Goal: Task Accomplishment & Management: Manage account settings

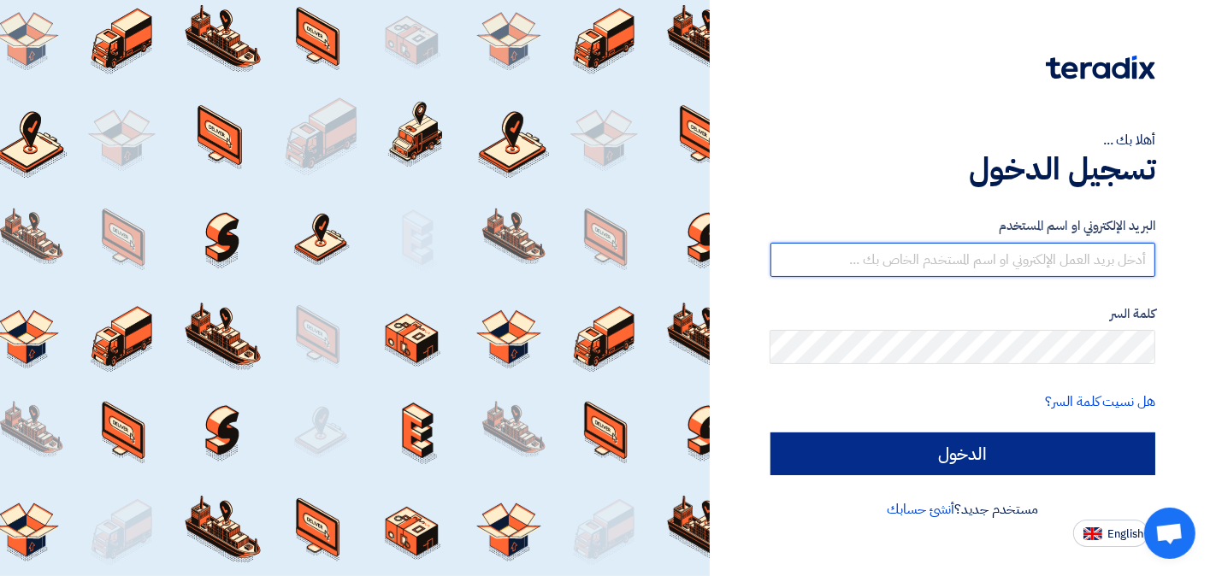
type input "[EMAIL_ADDRESS][DOMAIN_NAME]"
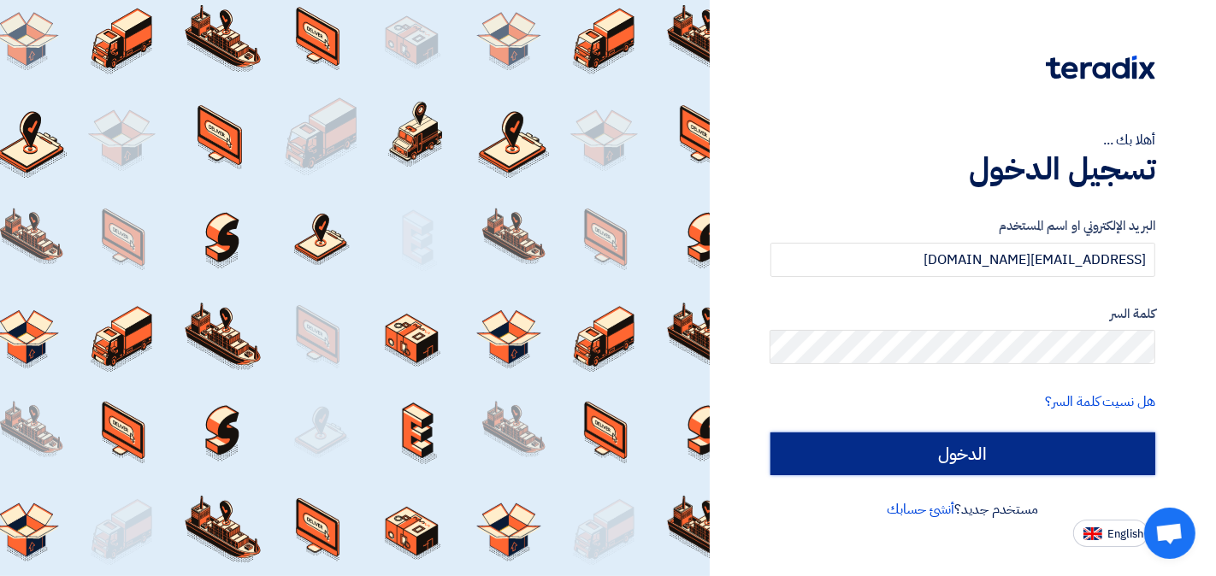
click at [978, 447] on input "الدخول" at bounding box center [963, 454] width 386 height 43
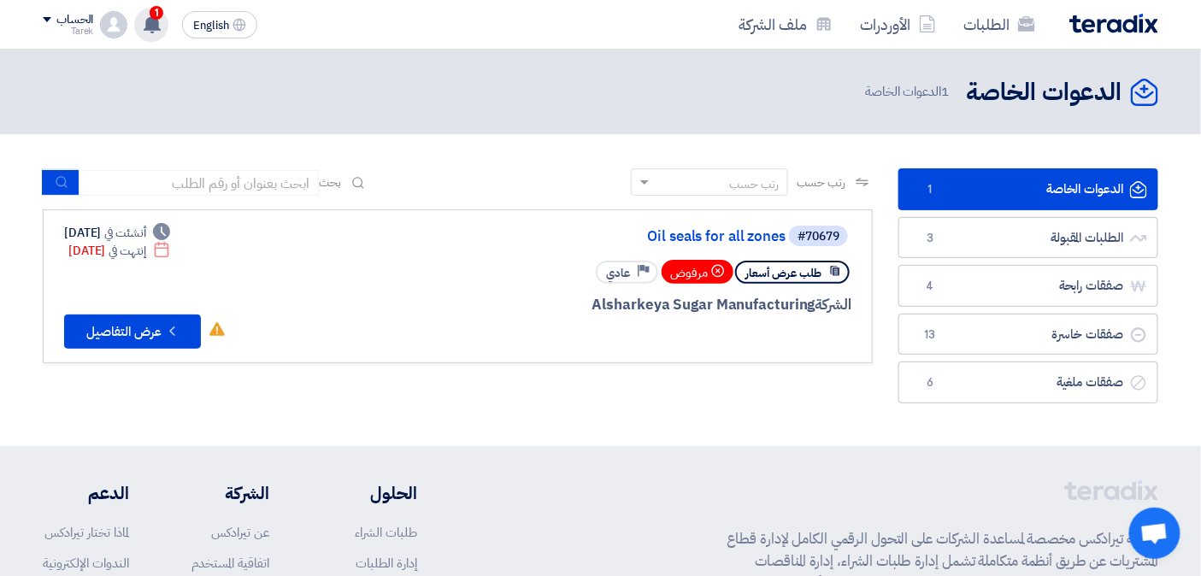
click at [151, 20] on use at bounding box center [152, 24] width 17 height 19
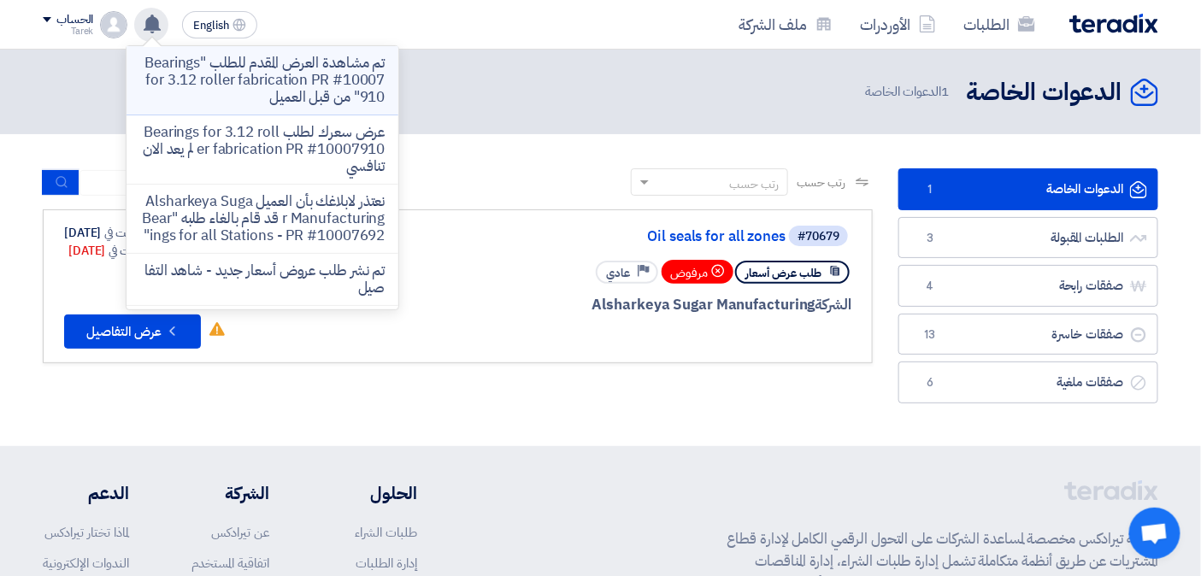
click at [231, 64] on p "تم مشاهدة العرض المقدم للطلب "Bearings for 3.12 roller fabrication PR #10007910…" at bounding box center [262, 80] width 245 height 51
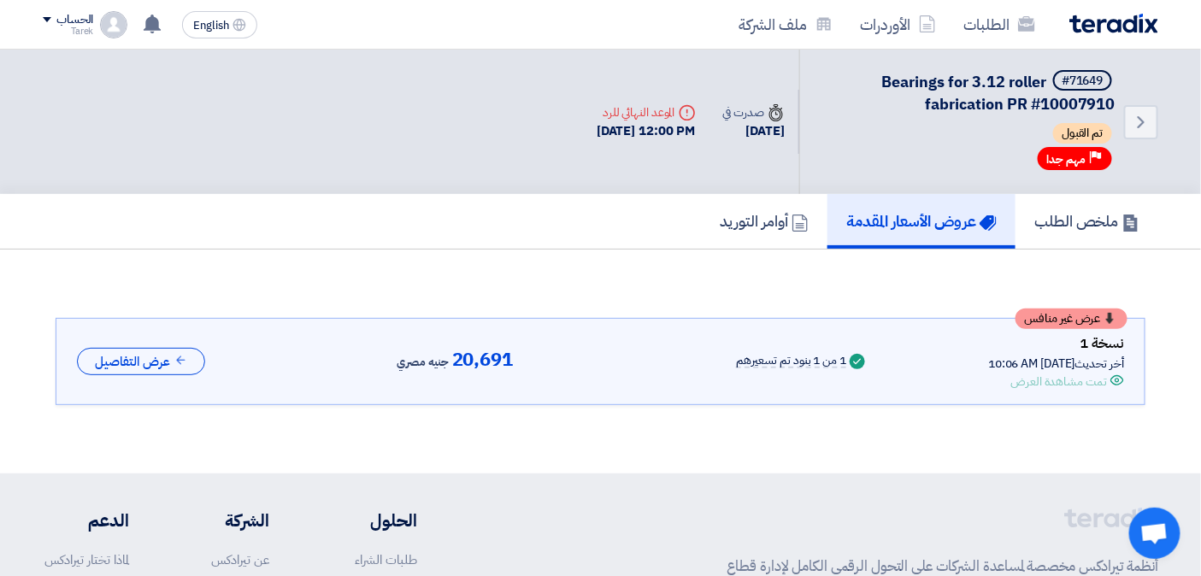
scroll to position [69, 0]
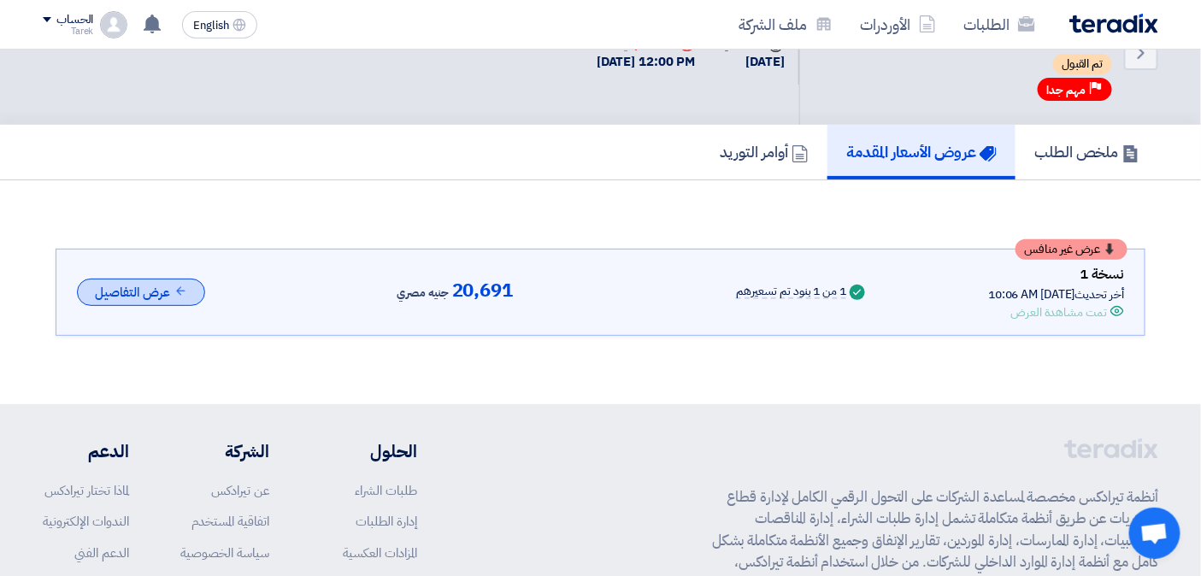
click at [146, 285] on button "عرض التفاصيل" at bounding box center [141, 293] width 128 height 28
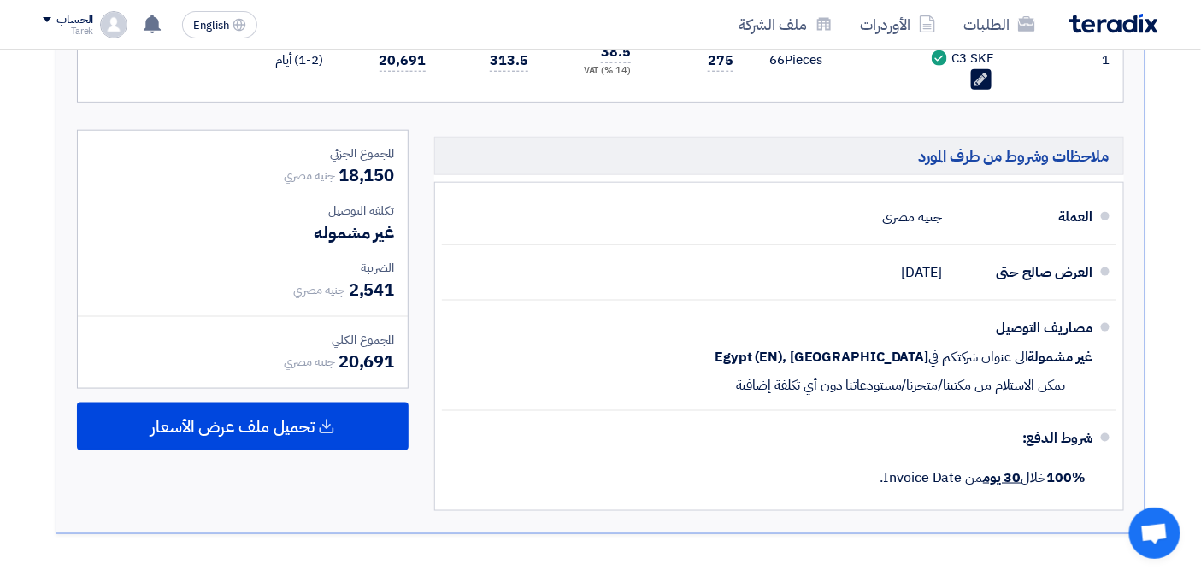
scroll to position [354, 0]
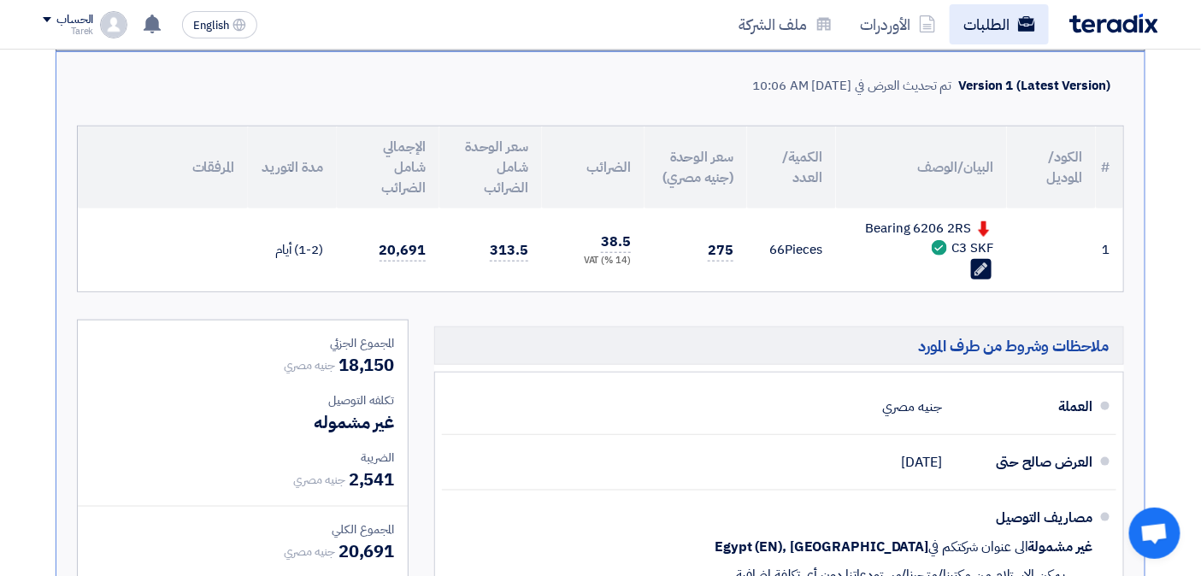
click at [989, 21] on link "الطلبات" at bounding box center [999, 24] width 99 height 40
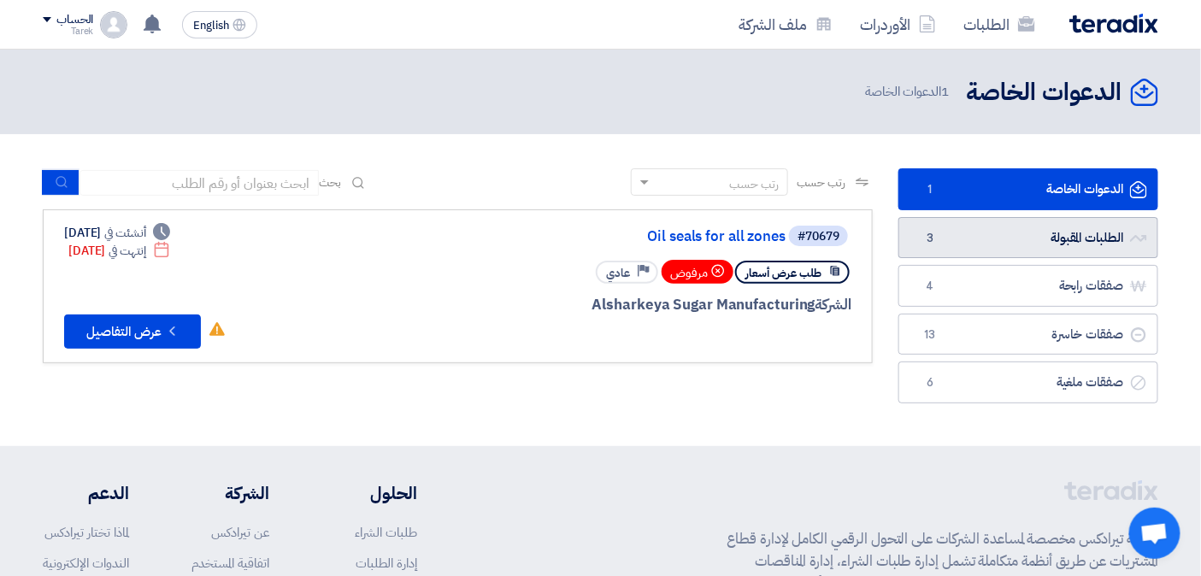
click at [963, 239] on link "الطلبات المقبولة الطلبات المقبولة 3" at bounding box center [1029, 238] width 260 height 42
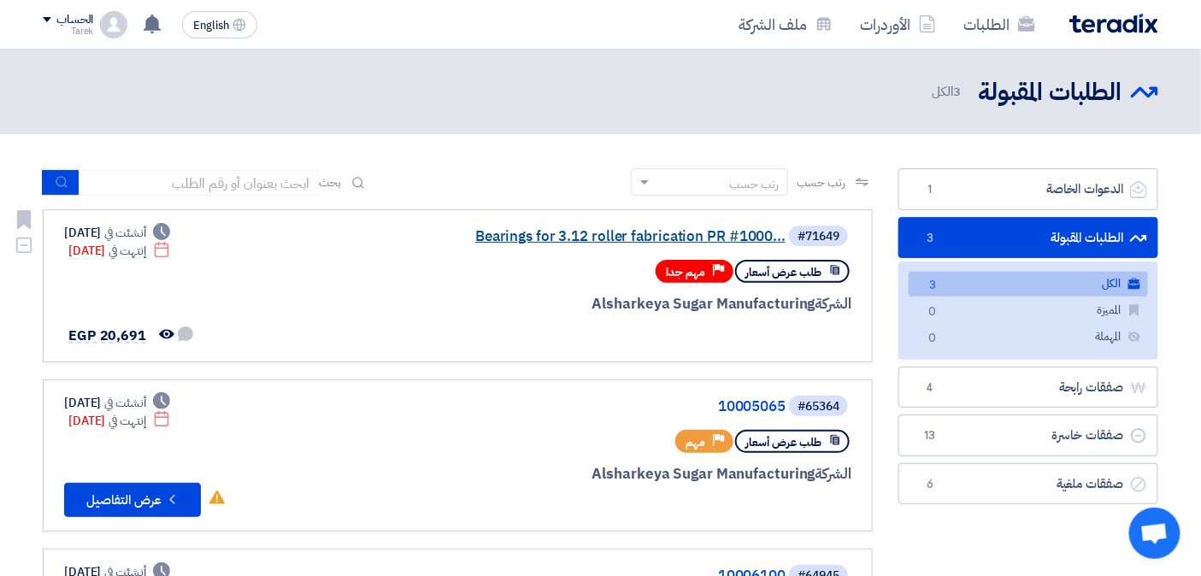
click at [573, 231] on link "Bearings for 3.12 roller fabrication PR #1000..." at bounding box center [615, 236] width 342 height 15
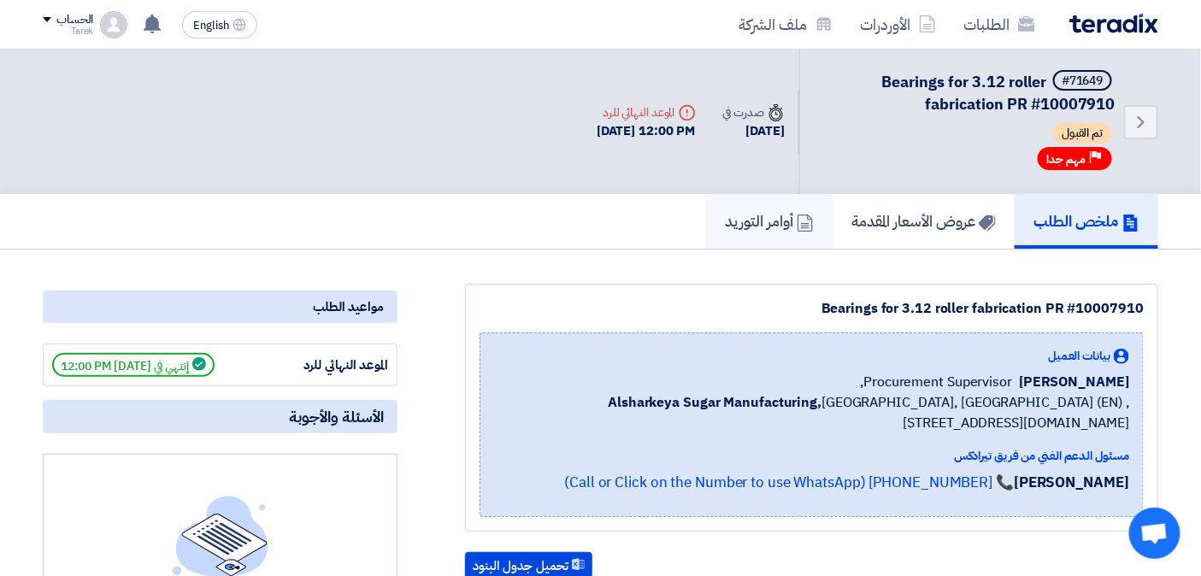
click at [767, 219] on h5 "أوامر التوريد" at bounding box center [769, 221] width 89 height 20
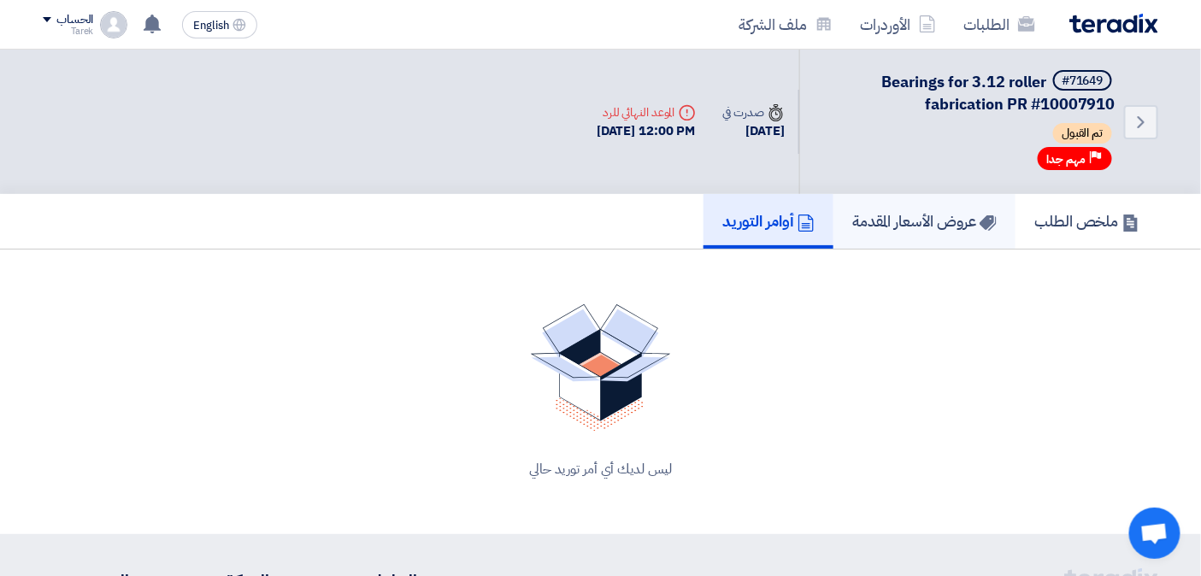
click at [903, 216] on h5 "عروض الأسعار المقدمة" at bounding box center [925, 221] width 145 height 20
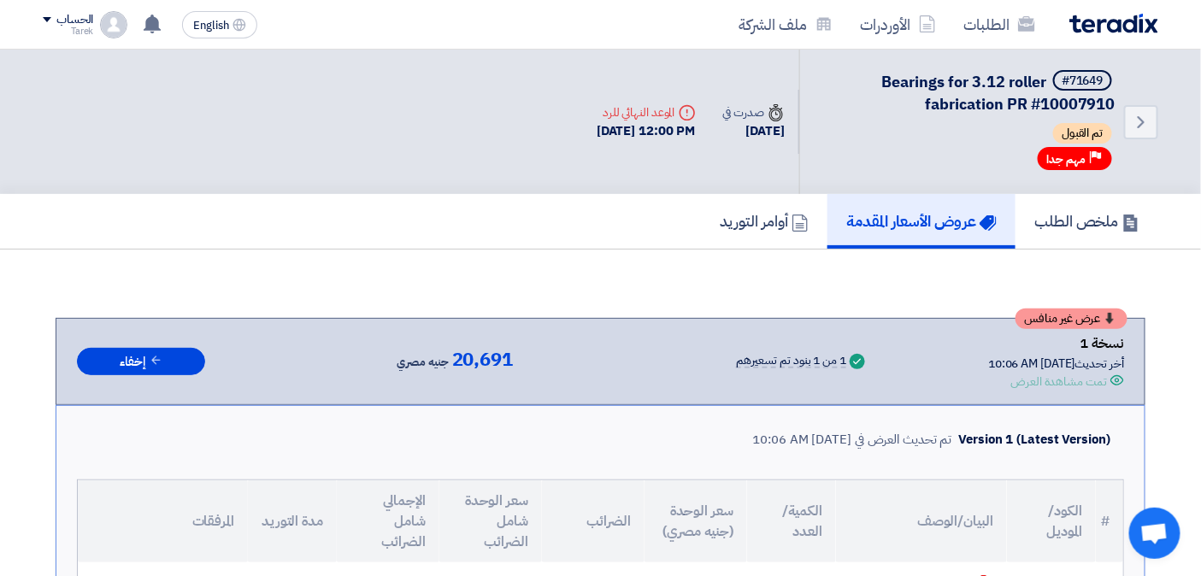
scroll to position [190, 0]
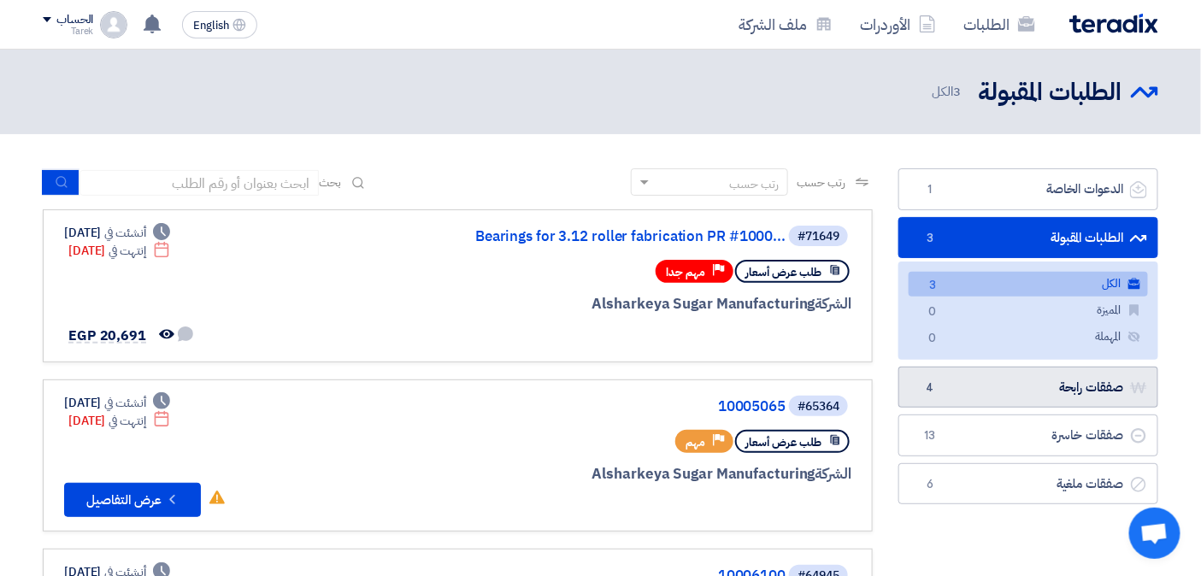
click at [981, 386] on link "صفقات رابحة صفقات رابحة 4" at bounding box center [1029, 388] width 260 height 42
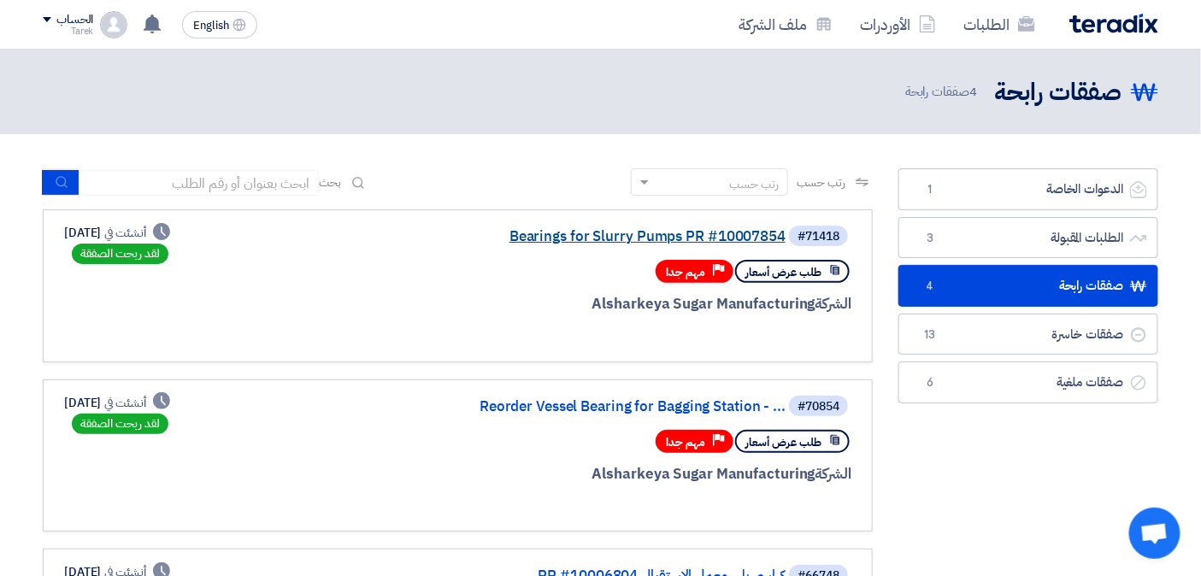
click at [624, 232] on link "Bearings for Slurry Pumps PR #10007854" at bounding box center [615, 236] width 342 height 15
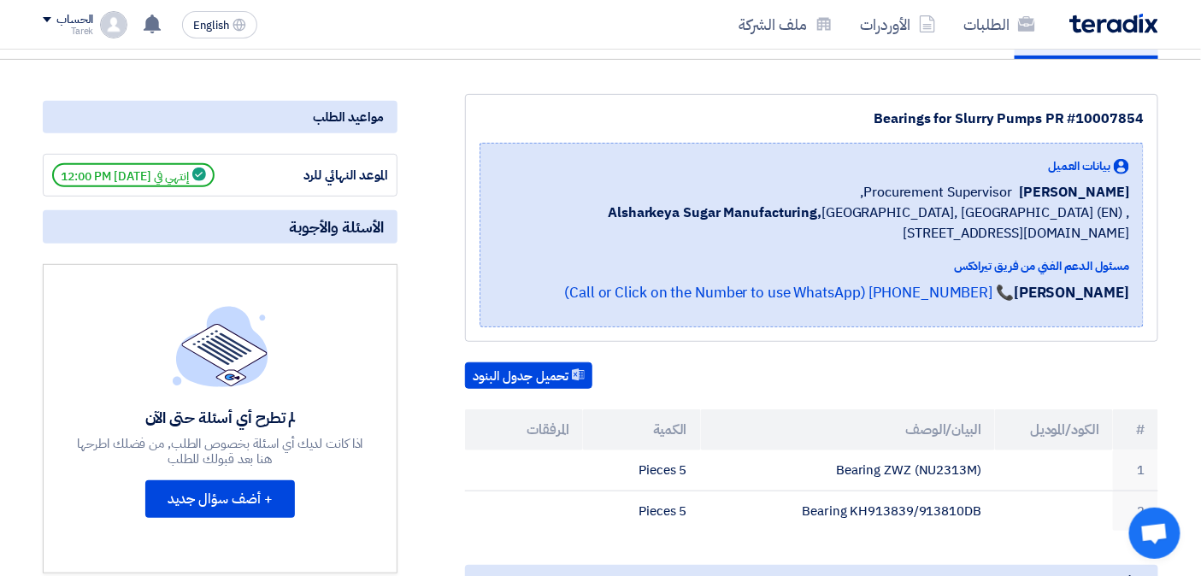
scroll to position [95, 0]
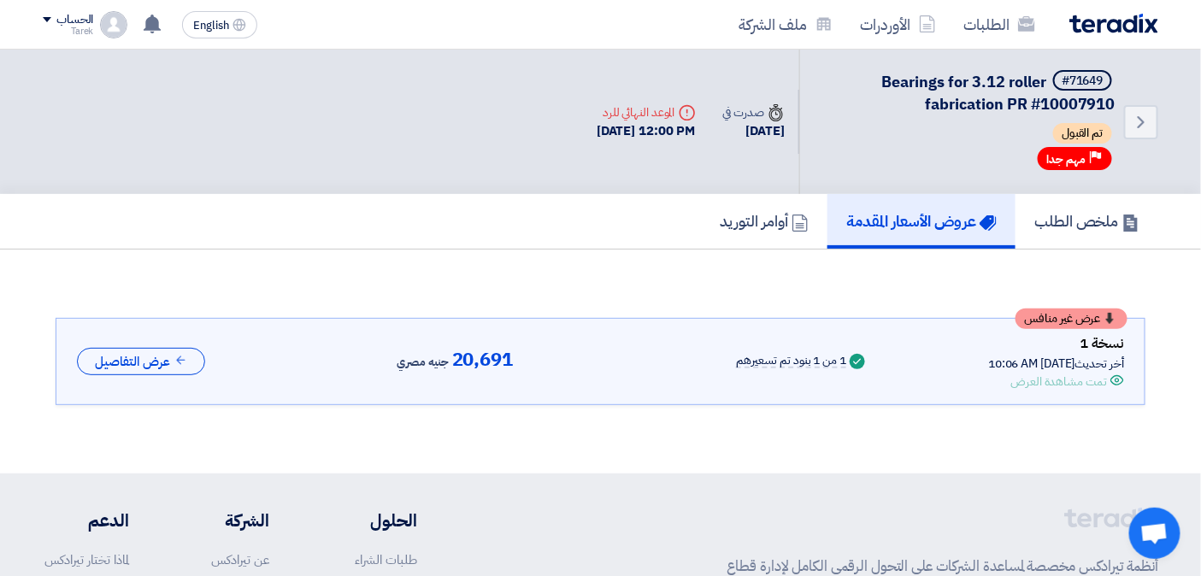
scroll to position [69, 0]
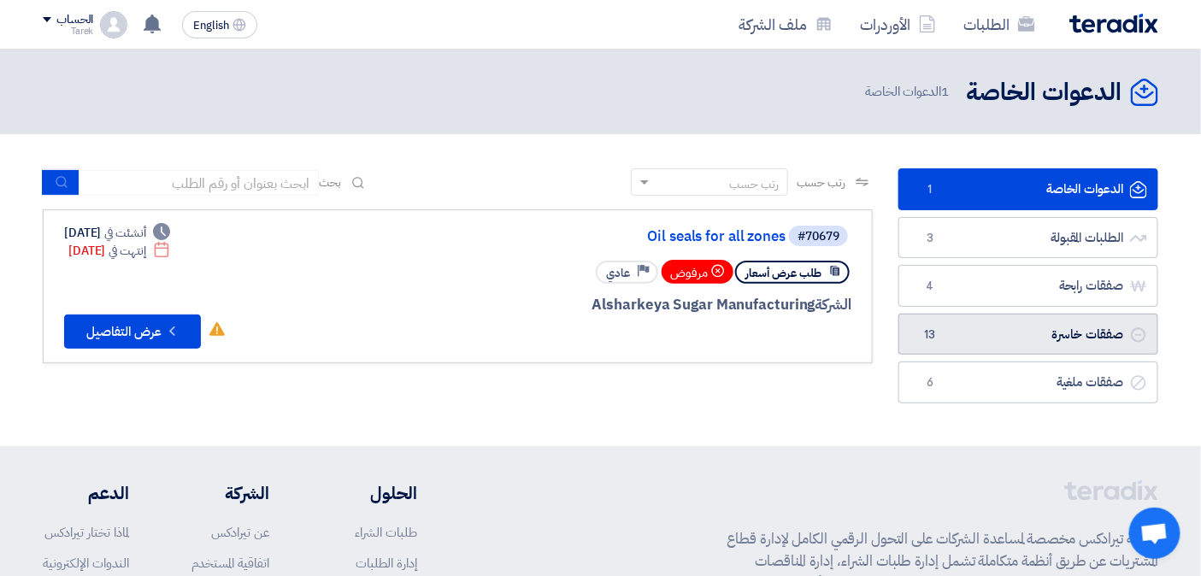
click at [959, 336] on link "صفقات خاسرة صفقات خاسرة 13" at bounding box center [1029, 335] width 260 height 42
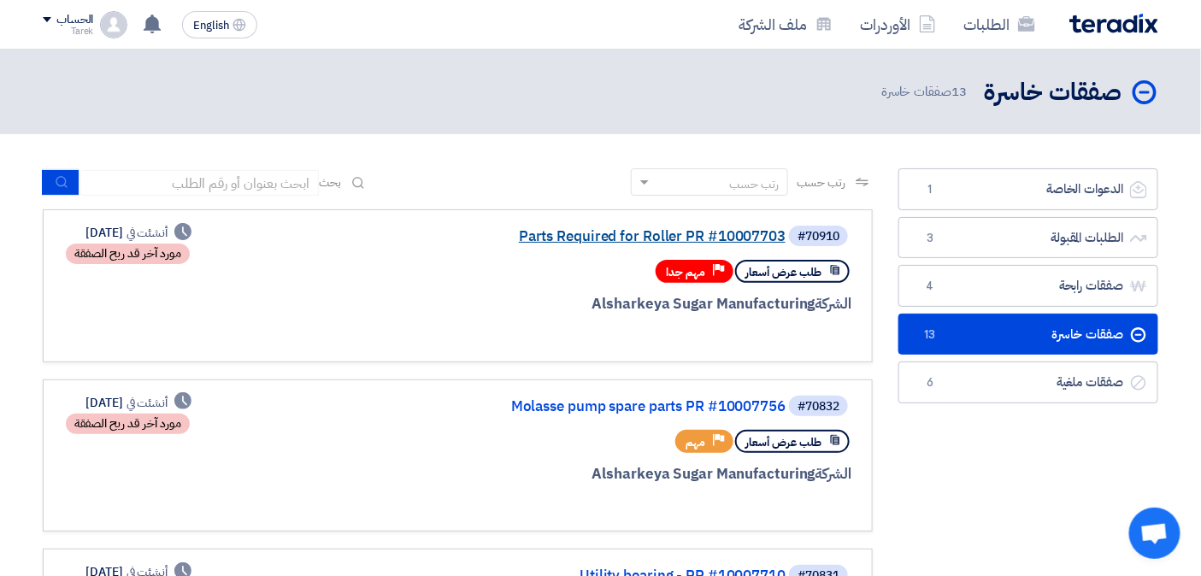
click at [597, 235] on link "Parts Required for Roller PR #10007703" at bounding box center [615, 236] width 342 height 15
click at [655, 399] on link "Molasse pump spare parts PR #10007756" at bounding box center [615, 406] width 342 height 15
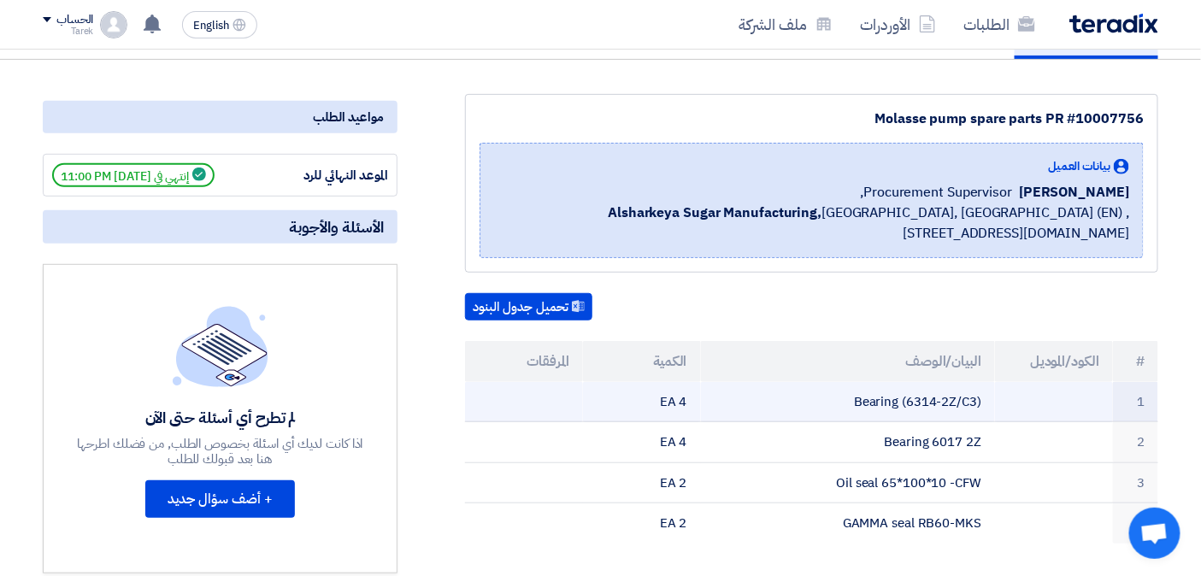
scroll to position [380, 0]
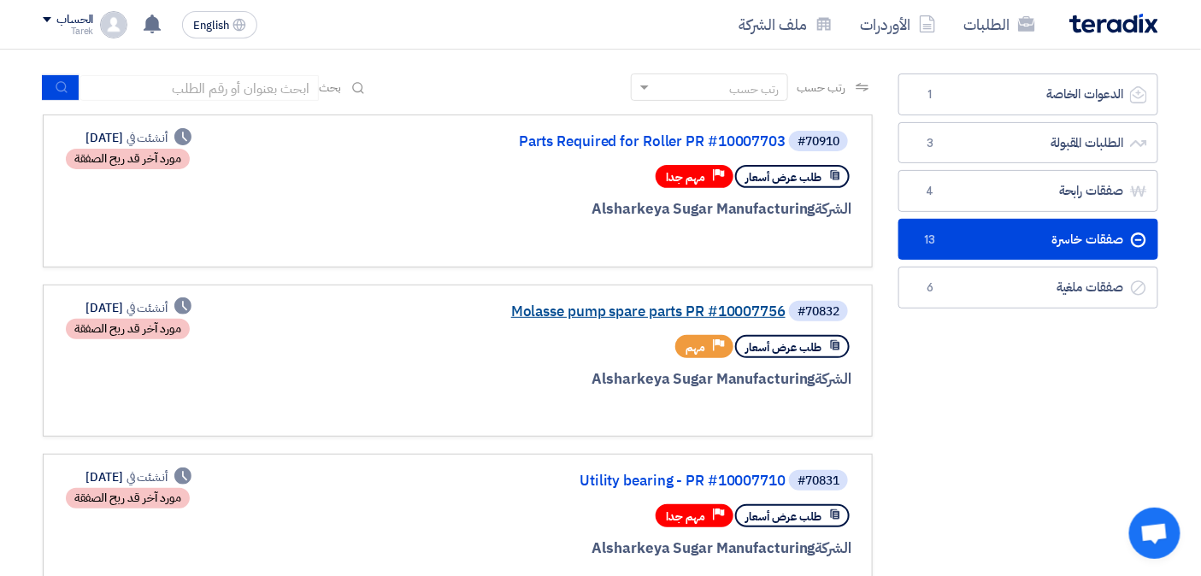
scroll to position [190, 0]
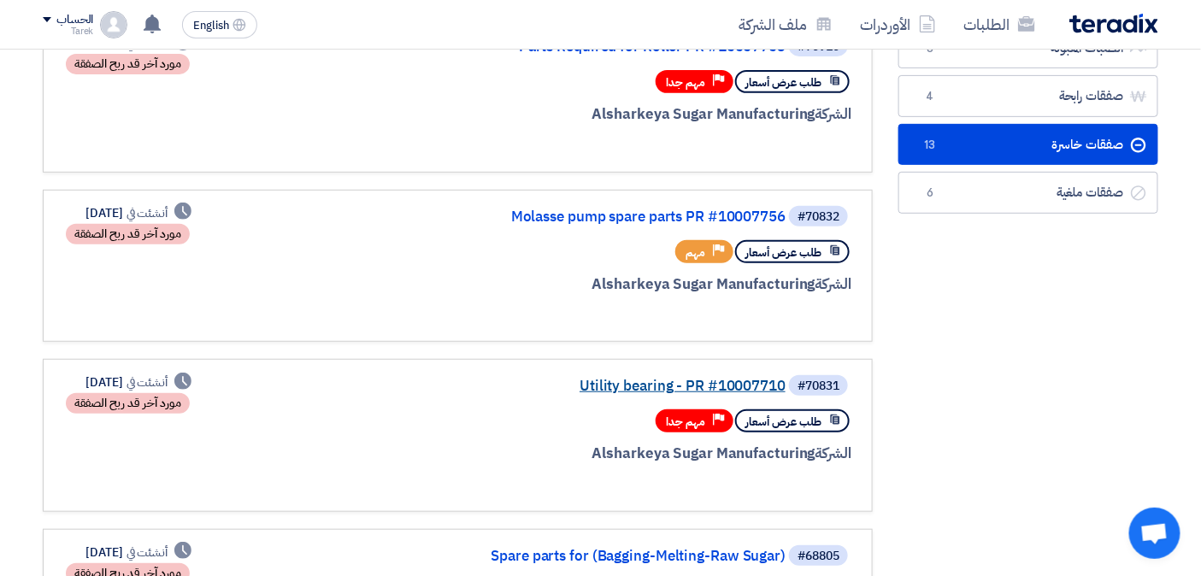
click at [650, 380] on link "Utility bearing - PR #10007710" at bounding box center [615, 386] width 342 height 15
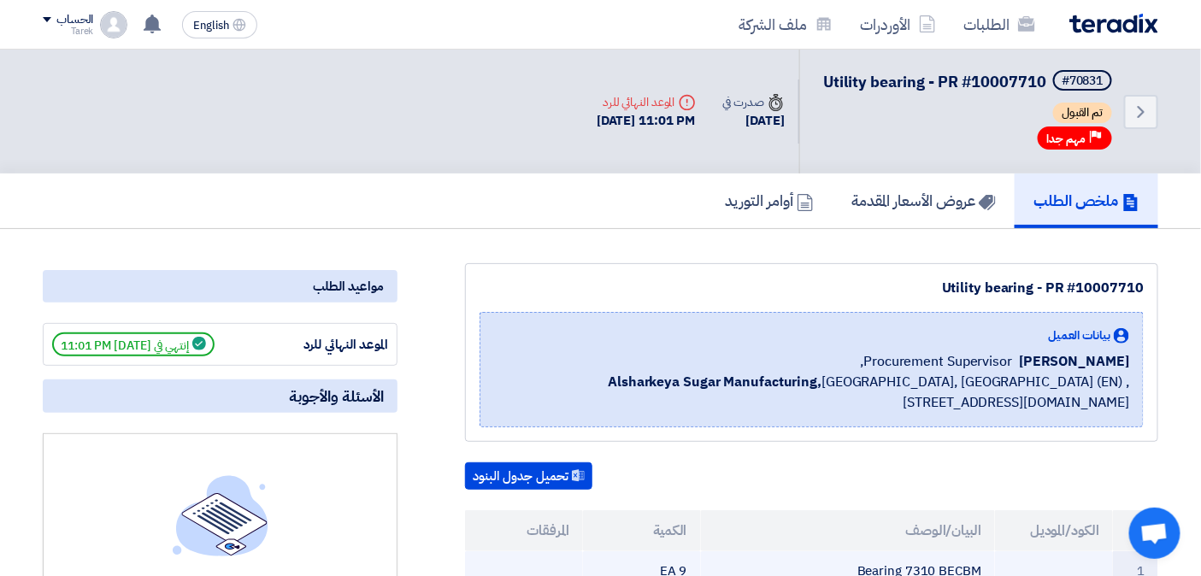
scroll to position [380, 0]
